Goal: Task Accomplishment & Management: Use online tool/utility

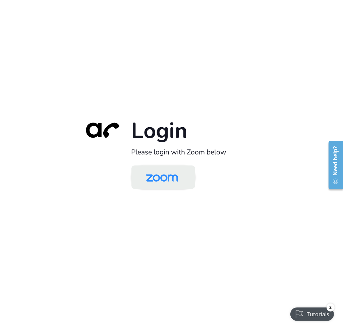
click at [172, 182] on img at bounding box center [162, 178] width 46 height 22
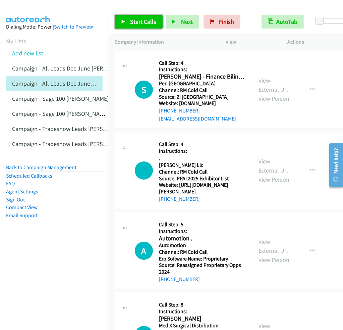
click at [148, 23] on span "Start Calls" at bounding box center [143, 22] width 26 height 8
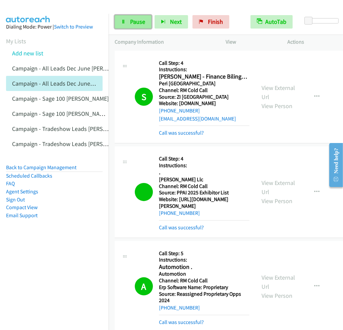
click at [137, 20] on span "Pause" at bounding box center [137, 22] width 15 height 8
